Goal: Check status: Check status

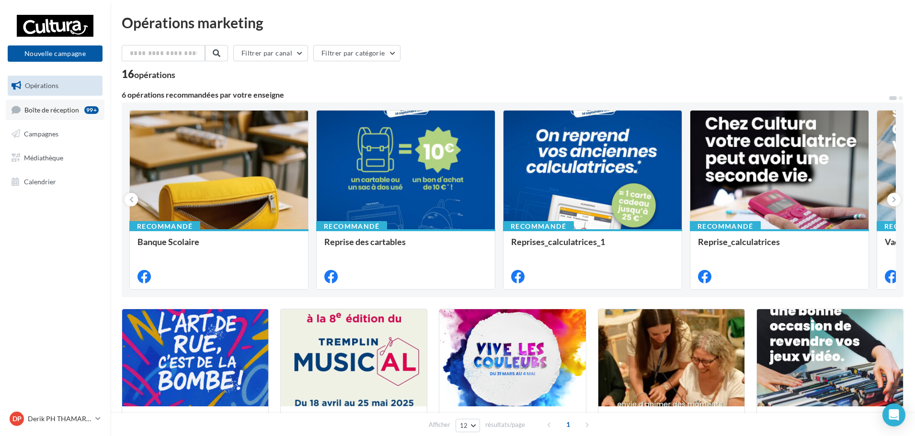
click at [24, 107] on span "Boîte de réception" at bounding box center [51, 109] width 55 height 8
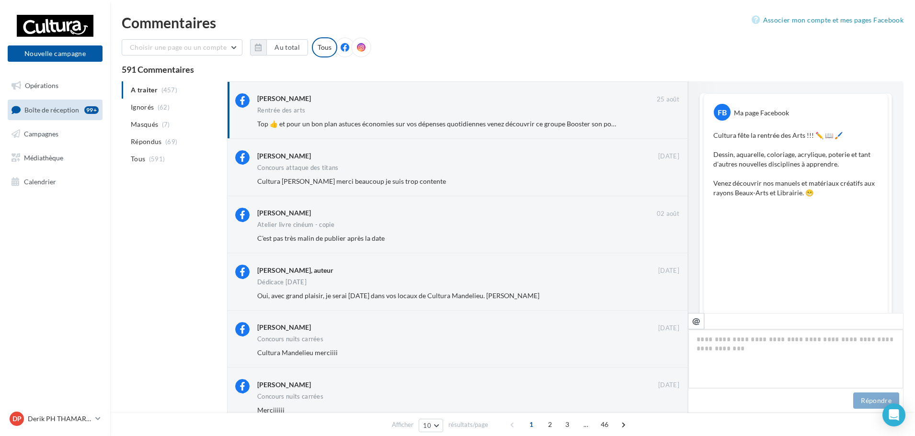
scroll to position [186, 0]
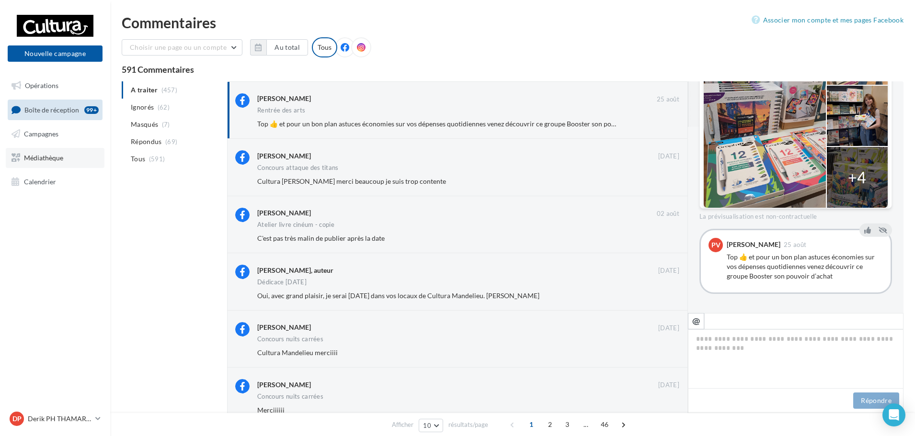
click at [37, 155] on span "Médiathèque" at bounding box center [43, 158] width 39 height 8
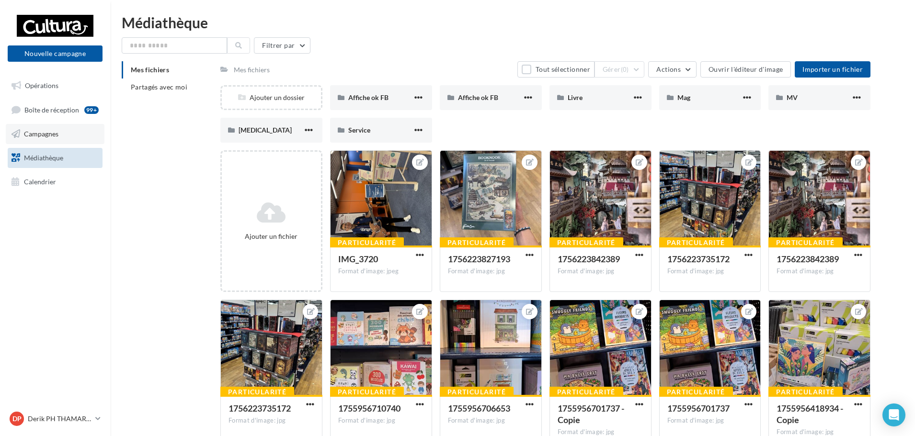
click at [57, 128] on link "Campagnes" at bounding box center [55, 134] width 99 height 20
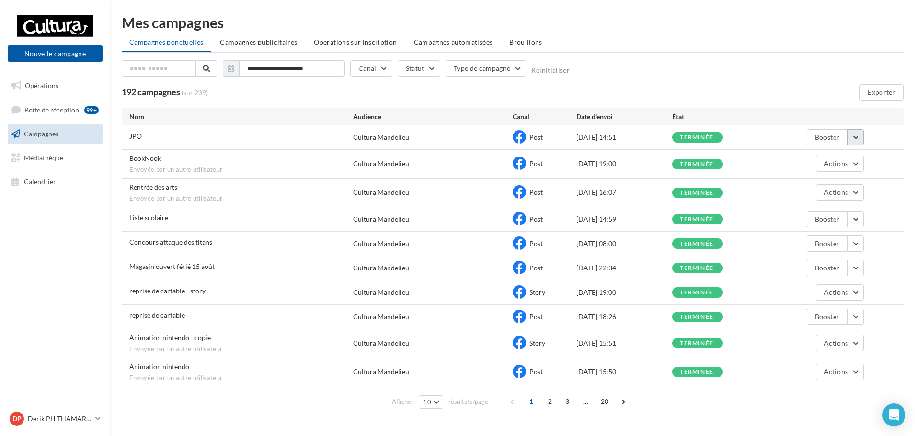
click at [851, 140] on button "button" at bounding box center [855, 137] width 16 height 16
click at [780, 158] on button "Voir les résultats" at bounding box center [816, 159] width 96 height 25
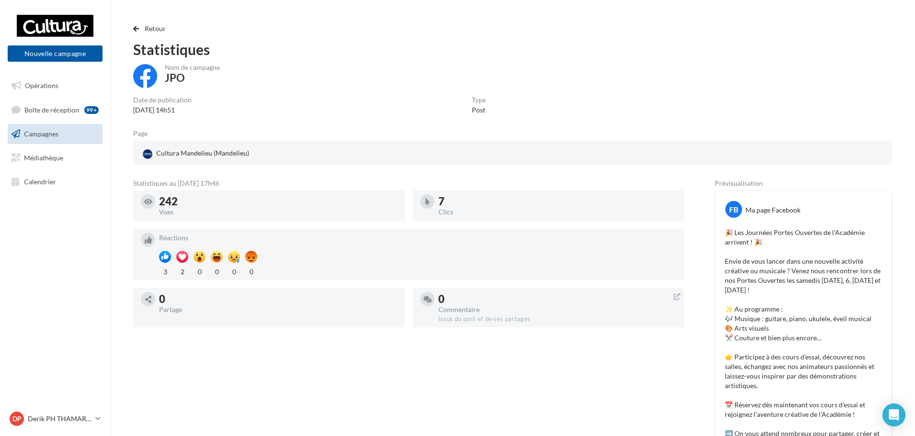
click at [398, 61] on div "Retour Statistiques Nom de campagne JPO Date de publication 30/08/2025 14h51 Ty…" at bounding box center [513, 366] width 782 height 686
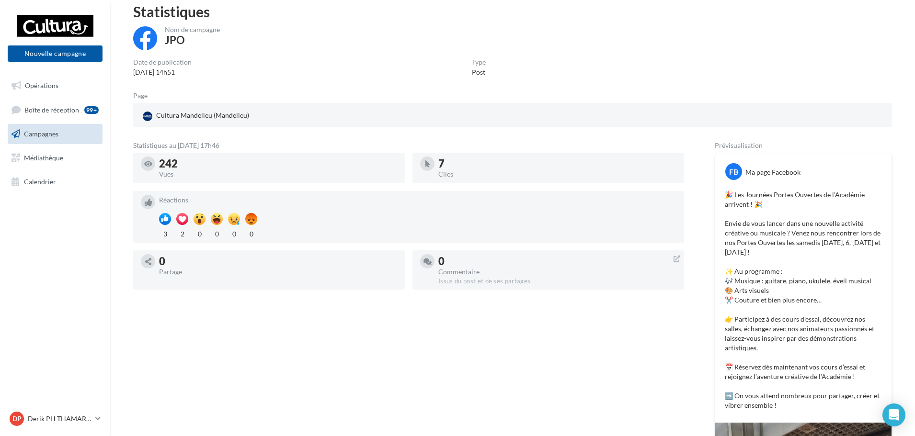
scroll to position [34, 0]
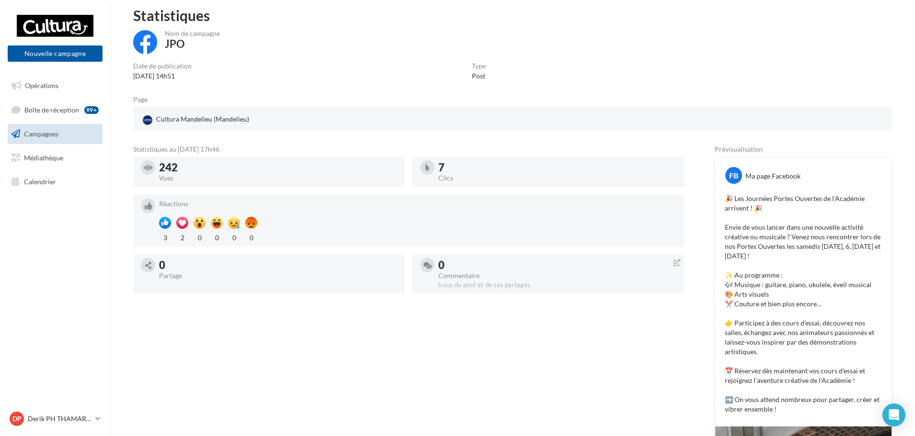
click at [29, 135] on span "Campagnes" at bounding box center [41, 134] width 34 height 8
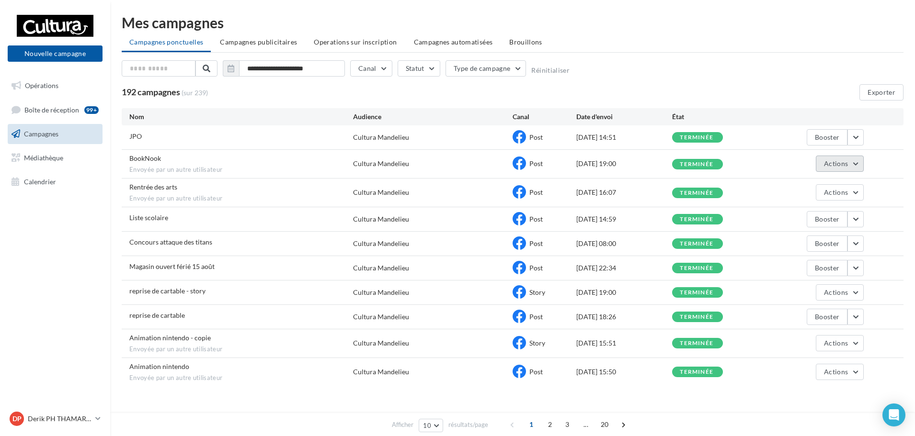
click at [857, 160] on button "Actions" at bounding box center [840, 164] width 48 height 16
click at [818, 187] on button "Voir les résultats" at bounding box center [816, 186] width 96 height 25
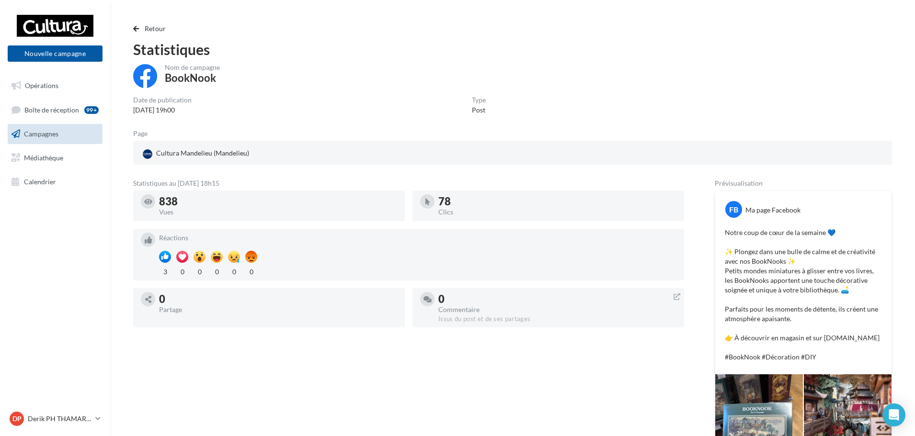
click at [165, 23] on div "Retour Statistiques Nom de campagne BookNook Date de publication [DATE] 19h00 T…" at bounding box center [512, 293] width 804 height 556
click at [161, 27] on span "Retour" at bounding box center [156, 28] width 22 height 8
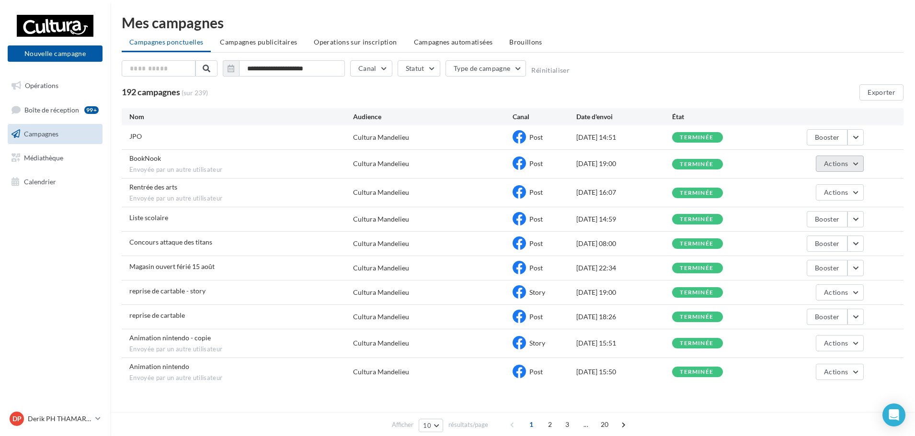
click at [858, 165] on button "Actions" at bounding box center [840, 164] width 48 height 16
click at [799, 188] on button "Voir les résultats" at bounding box center [816, 186] width 96 height 25
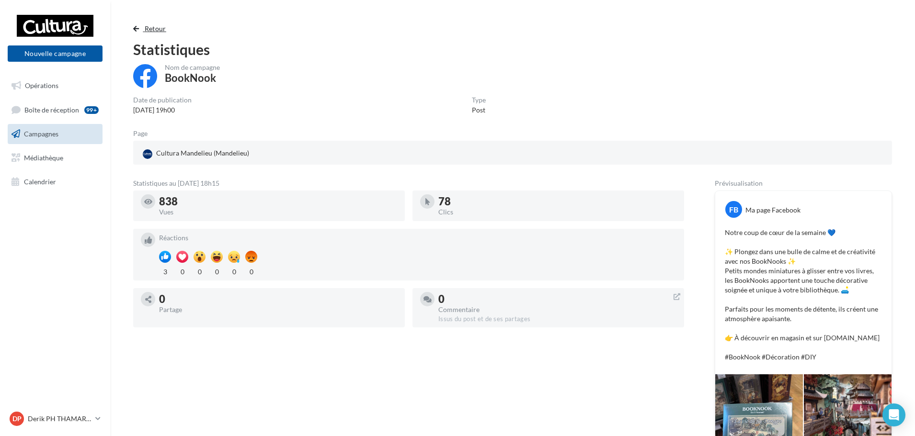
click at [156, 30] on span "Retour" at bounding box center [156, 28] width 22 height 8
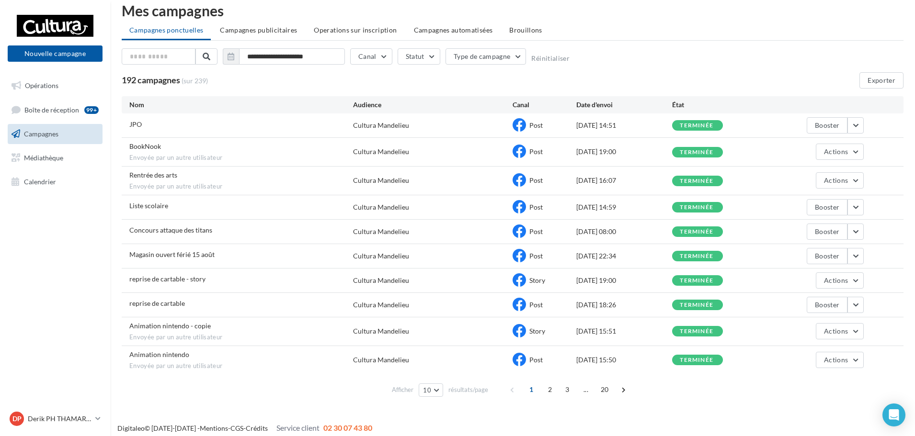
scroll to position [18, 0]
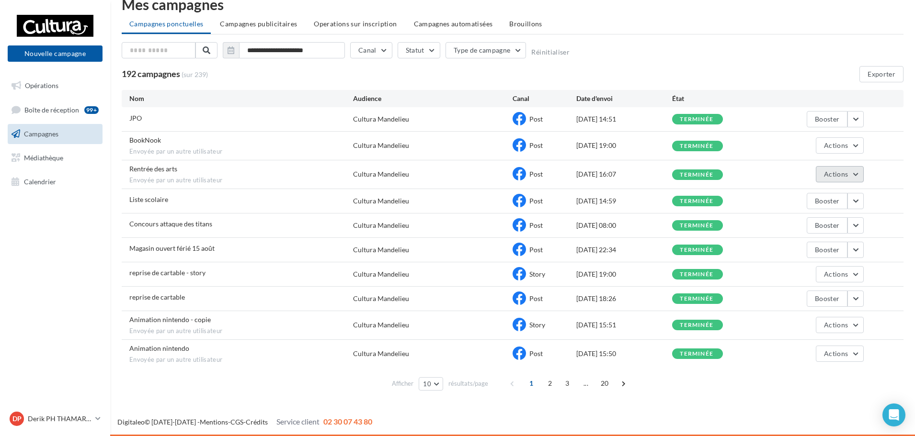
click at [861, 174] on button "Actions" at bounding box center [840, 174] width 48 height 16
click at [831, 199] on button "Voir les résultats" at bounding box center [816, 196] width 96 height 25
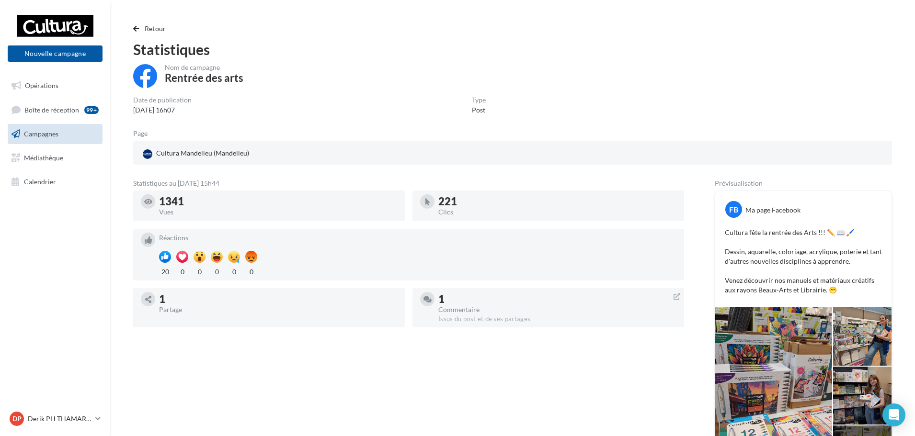
click at [130, 34] on div "Retour Statistiques Nom de campagne Rentrée des arts Date de publication [DATE]…" at bounding box center [513, 260] width 782 height 474
click at [131, 31] on div "Retour Statistiques Nom de campagne Rentrée des arts Date de publication [DATE]…" at bounding box center [513, 260] width 782 height 474
click at [144, 25] on button "Retour" at bounding box center [151, 28] width 37 height 11
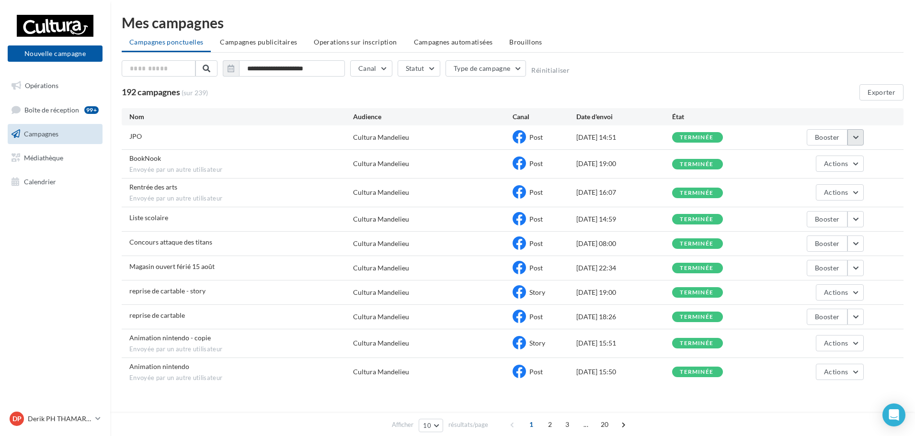
click at [850, 143] on button "button" at bounding box center [855, 137] width 16 height 16
click at [814, 159] on button "Voir les résultats" at bounding box center [816, 159] width 96 height 25
